Goal: Task Accomplishment & Management: Manage account settings

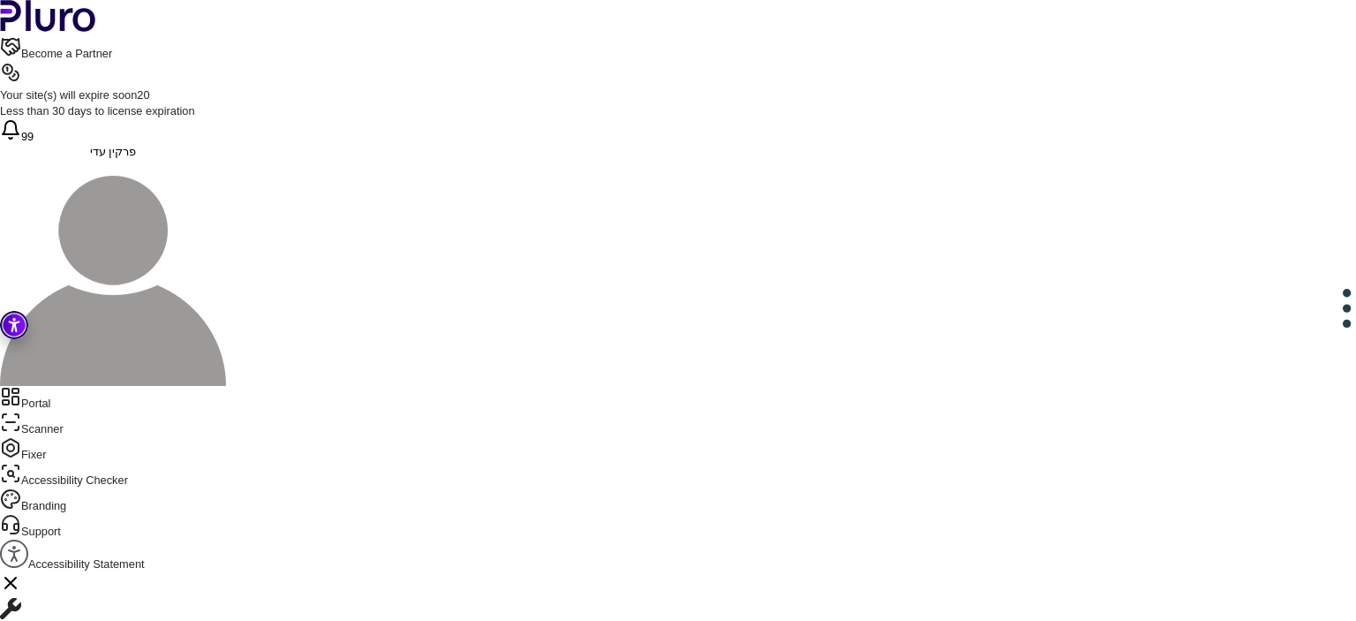
scroll to position [585, 0]
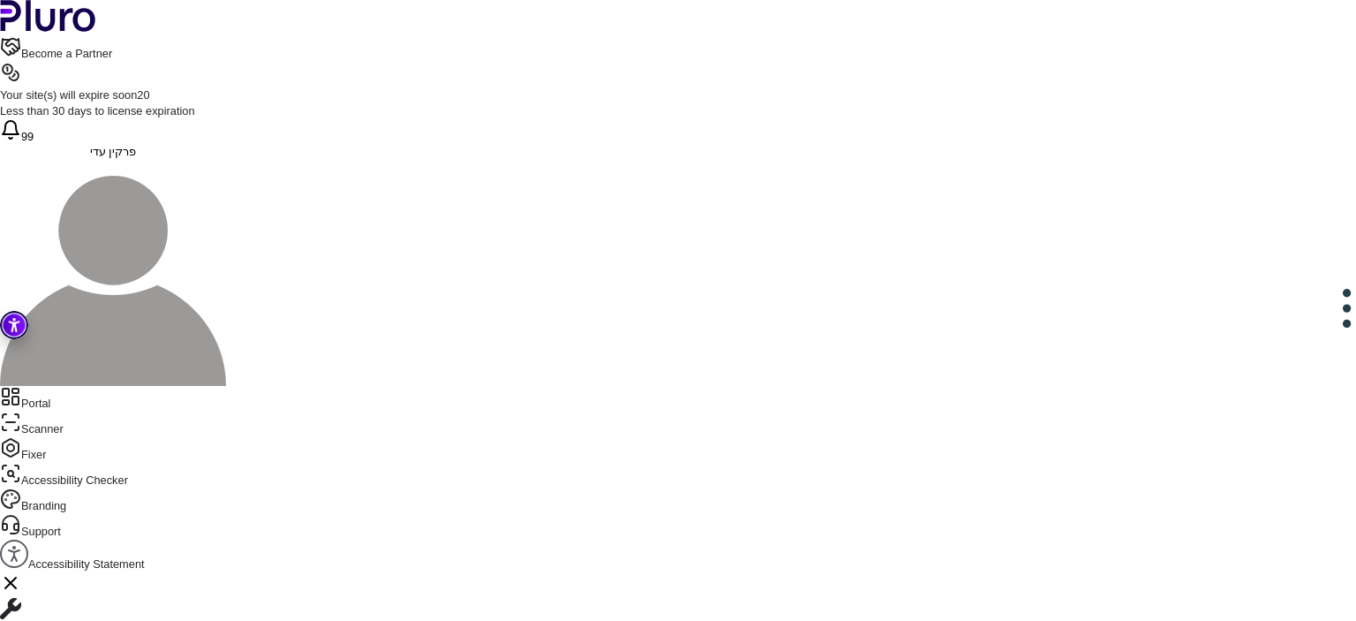
type input "**********"
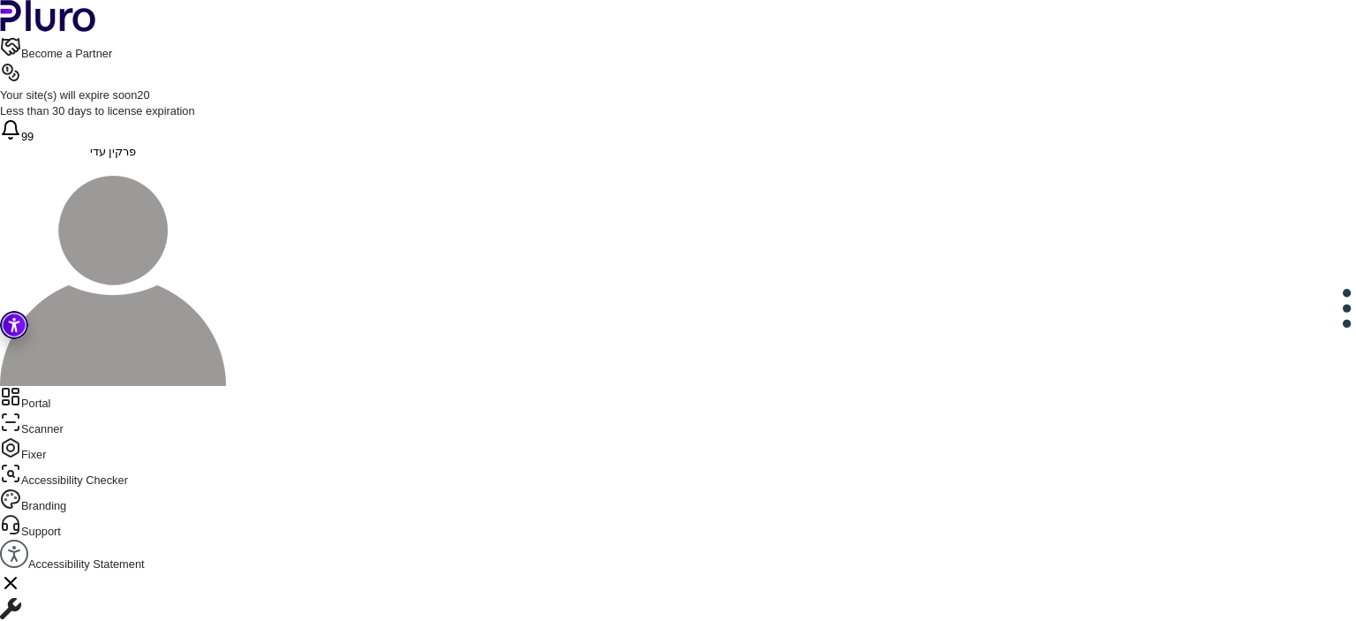
drag, startPoint x: 710, startPoint y: 380, endPoint x: 847, endPoint y: 378, distance: 136.8
